Goal: Information Seeking & Learning: Learn about a topic

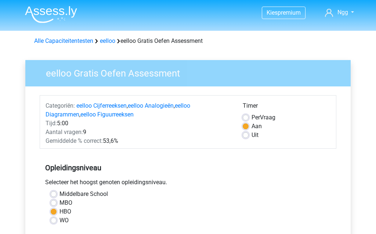
scroll to position [160, 0]
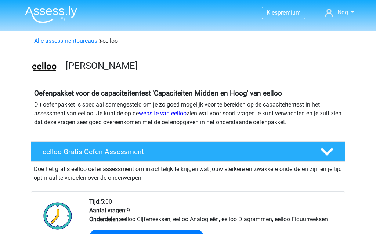
scroll to position [192, 0]
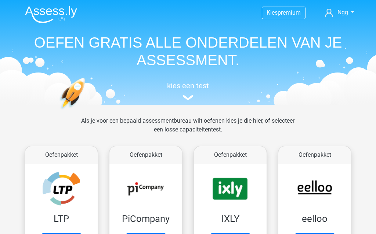
scroll to position [122, 0]
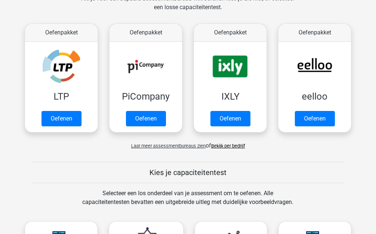
click at [321, 116] on link "Oefenen" at bounding box center [314, 118] width 40 height 15
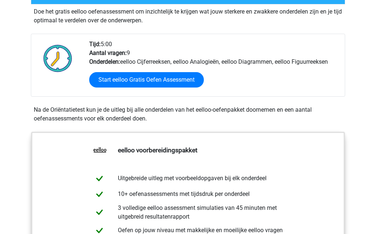
scroll to position [160, 0]
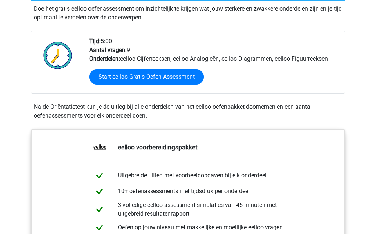
click at [168, 80] on link "Start eelloo Gratis Oefen Assessment" at bounding box center [146, 77] width 114 height 15
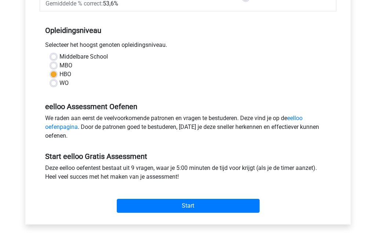
scroll to position [147, 0]
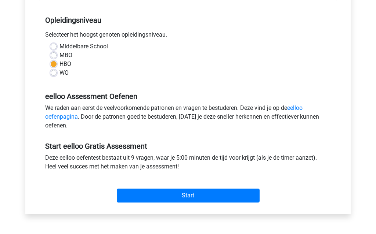
click at [238, 199] on input "Start" at bounding box center [188, 196] width 143 height 14
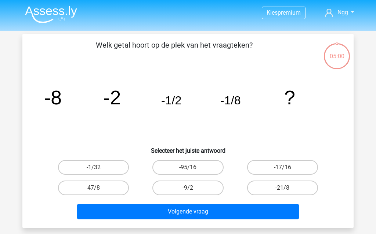
click at [375, 230] on div "Kies premium Ngg [EMAIL_ADDRESS][DOMAIN_NAME]" at bounding box center [188, 220] width 376 height 440
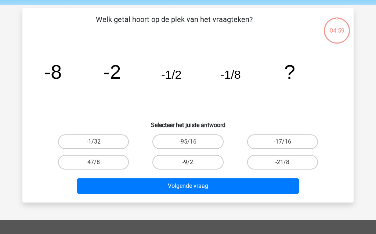
scroll to position [28, 0]
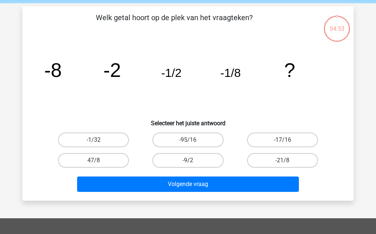
click at [118, 139] on label "-1/32" at bounding box center [93, 140] width 71 height 15
click at [98, 140] on input "-1/32" at bounding box center [96, 142] width 5 height 5
radio input "true"
click at [226, 185] on button "Volgende vraag" at bounding box center [188, 184] width 222 height 15
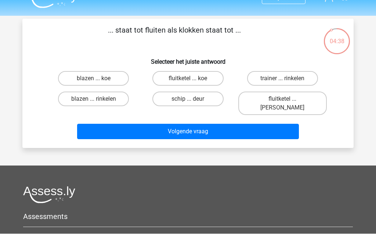
scroll to position [15, 0]
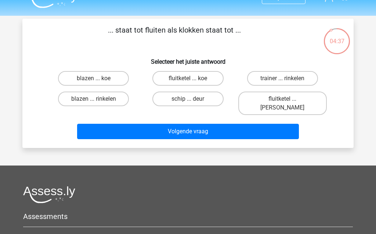
click at [305, 103] on label "fluitketel ... [PERSON_NAME]" at bounding box center [282, 103] width 88 height 23
click at [287, 103] on input "fluitketel ... [PERSON_NAME]" at bounding box center [284, 101] width 5 height 5
radio input "true"
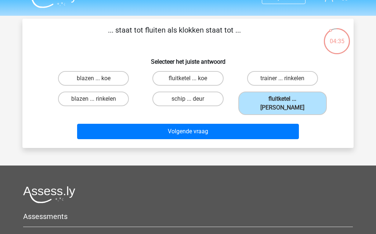
click at [276, 124] on button "Volgende vraag" at bounding box center [188, 131] width 222 height 15
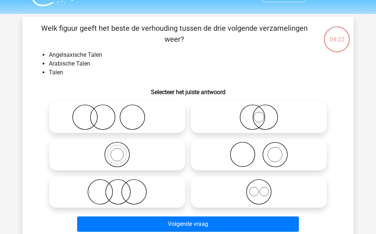
scroll to position [17, 0]
click at [269, 195] on icon at bounding box center [259, 192] width 130 height 26
click at [263, 188] on input "radio" at bounding box center [261, 186] width 5 height 5
radio input "true"
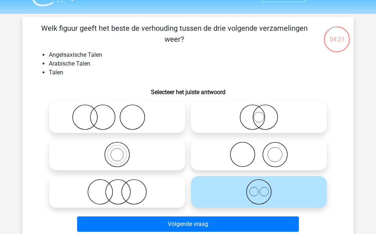
click at [268, 224] on button "Volgende vraag" at bounding box center [188, 224] width 222 height 15
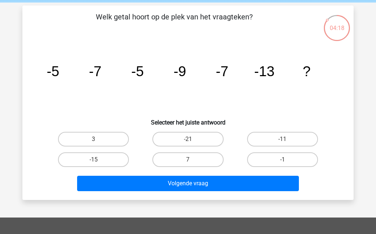
scroll to position [30, 0]
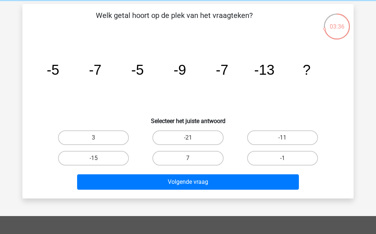
click at [291, 138] on label "-11" at bounding box center [282, 138] width 71 height 15
click at [287, 138] on input "-11" at bounding box center [284, 140] width 5 height 5
radio input "true"
click at [271, 185] on button "Volgende vraag" at bounding box center [188, 182] width 222 height 15
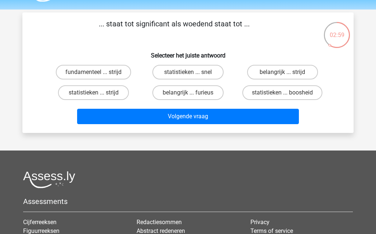
scroll to position [22, 0]
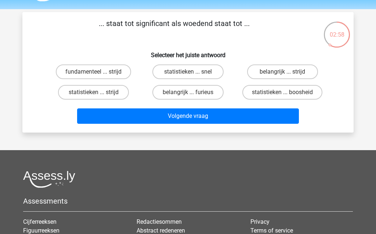
click at [303, 95] on label "statistieken ... boosheid" at bounding box center [282, 92] width 80 height 15
click at [287, 95] on input "statistieken ... boosheid" at bounding box center [284, 94] width 5 height 5
radio input "true"
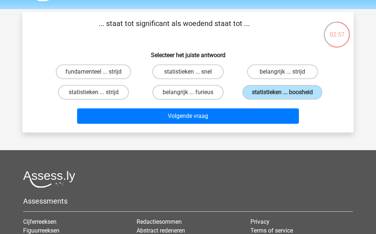
click at [272, 124] on button "Volgende vraag" at bounding box center [188, 116] width 222 height 15
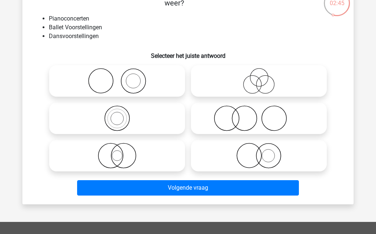
scroll to position [55, 0]
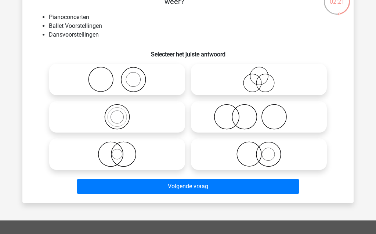
click at [144, 79] on icon at bounding box center [117, 80] width 130 height 26
click at [122, 76] on input "radio" at bounding box center [119, 73] width 5 height 5
radio input "true"
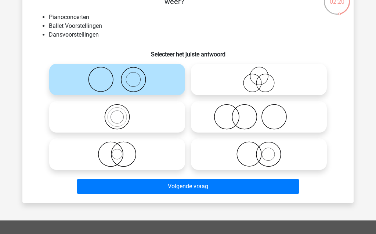
click at [223, 187] on button "Volgende vraag" at bounding box center [188, 186] width 222 height 15
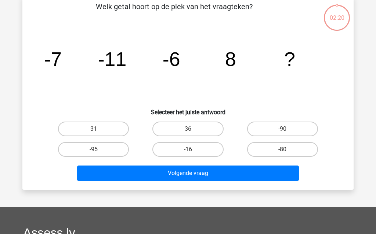
scroll to position [34, 0]
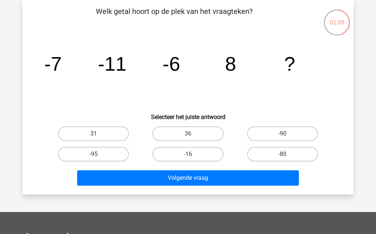
click at [365, 182] on div "Kies premium Ngg [EMAIL_ADDRESS][DOMAIN_NAME]" at bounding box center [188, 186] width 376 height 440
click at [188, 157] on input "-16" at bounding box center [190, 156] width 5 height 5
radio input "true"
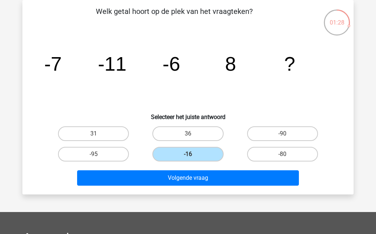
click at [143, 179] on button "Volgende vraag" at bounding box center [188, 178] width 222 height 15
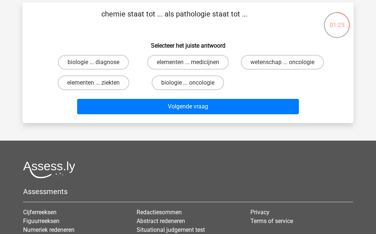
scroll to position [31, 0]
click at [61, 85] on label "elementen ... ziekten" at bounding box center [94, 83] width 72 height 15
click at [94, 85] on input "elementen ... ziekten" at bounding box center [96, 85] width 5 height 5
radio input "true"
click at [116, 106] on button "Volgende vraag" at bounding box center [188, 106] width 222 height 15
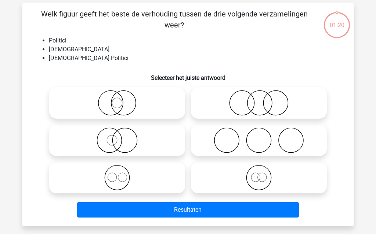
scroll to position [34, 0]
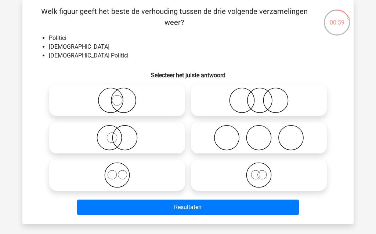
click at [107, 100] on icon at bounding box center [117, 101] width 130 height 26
click at [117, 97] on input "radio" at bounding box center [119, 94] width 5 height 5
radio input "true"
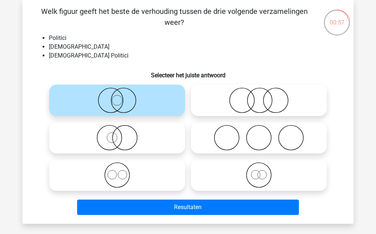
click at [149, 210] on button "Resultaten" at bounding box center [188, 207] width 222 height 15
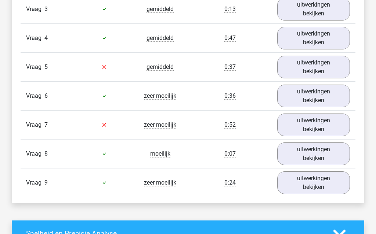
scroll to position [890, 0]
click at [338, 182] on link "uitwerkingen bekijken" at bounding box center [313, 183] width 73 height 23
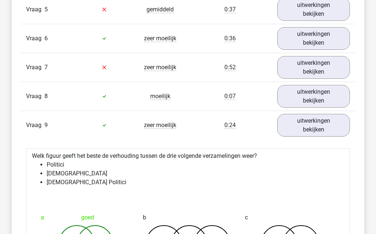
scroll to position [947, 0]
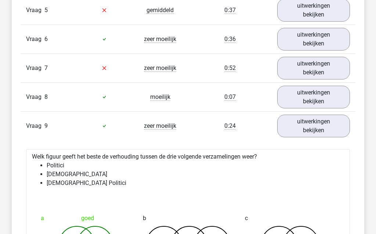
click at [314, 100] on link "uitwerkingen bekijken" at bounding box center [313, 97] width 73 height 23
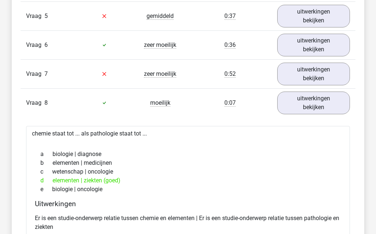
scroll to position [942, 0]
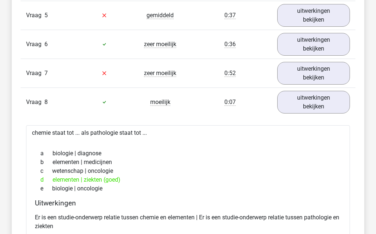
click at [338, 70] on link "uitwerkingen bekijken" at bounding box center [313, 73] width 73 height 23
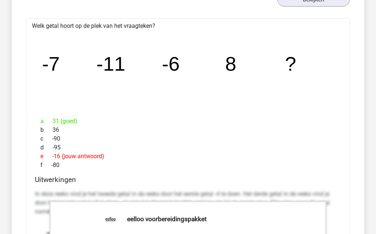
scroll to position [1017, 0]
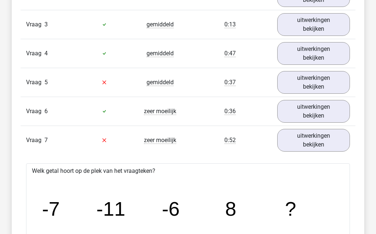
scroll to position [874, 0]
click at [329, 89] on link "uitwerkingen bekijken" at bounding box center [313, 83] width 73 height 23
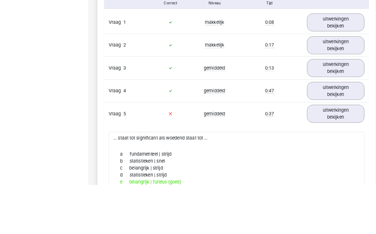
scroll to position [859, 0]
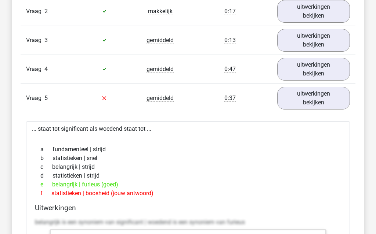
click at [332, 74] on link "uitwerkingen bekijken" at bounding box center [313, 69] width 73 height 23
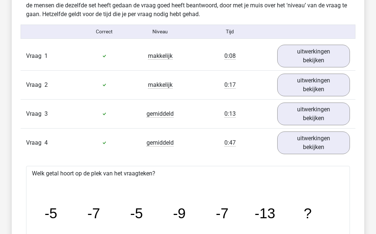
scroll to position [785, 0]
click at [338, 110] on link "uitwerkingen bekijken" at bounding box center [313, 113] width 73 height 23
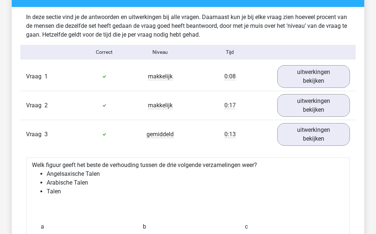
scroll to position [765, 0]
click at [341, 99] on link "uitwerkingen bekijken" at bounding box center [313, 105] width 73 height 23
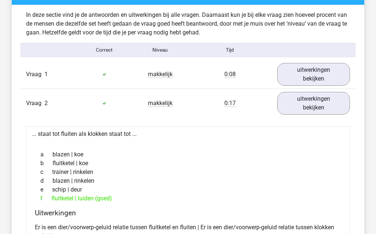
scroll to position [767, 0]
click at [322, 76] on link "uitwerkingen bekijken" at bounding box center [313, 74] width 73 height 23
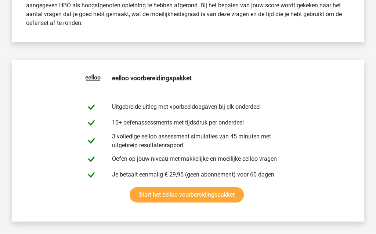
scroll to position [268, 0]
